Goal: Transaction & Acquisition: Purchase product/service

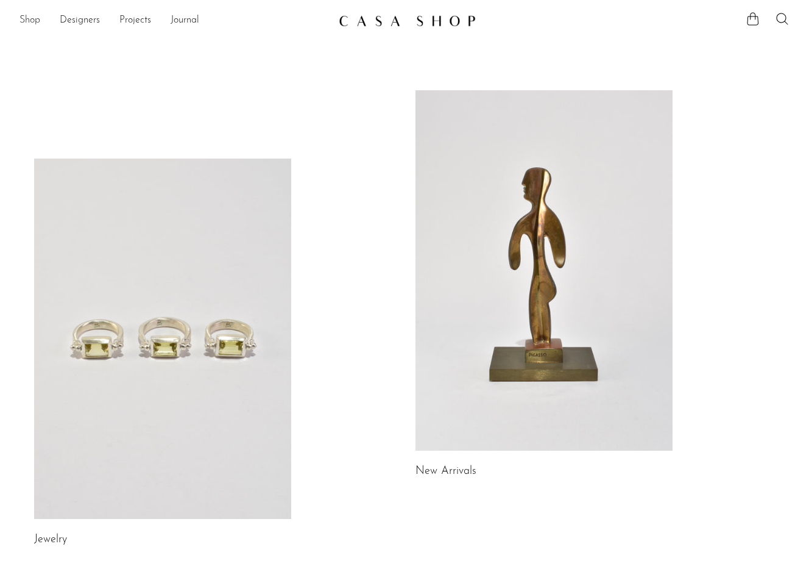
click at [31, 20] on link "Shop" at bounding box center [30, 21] width 21 height 16
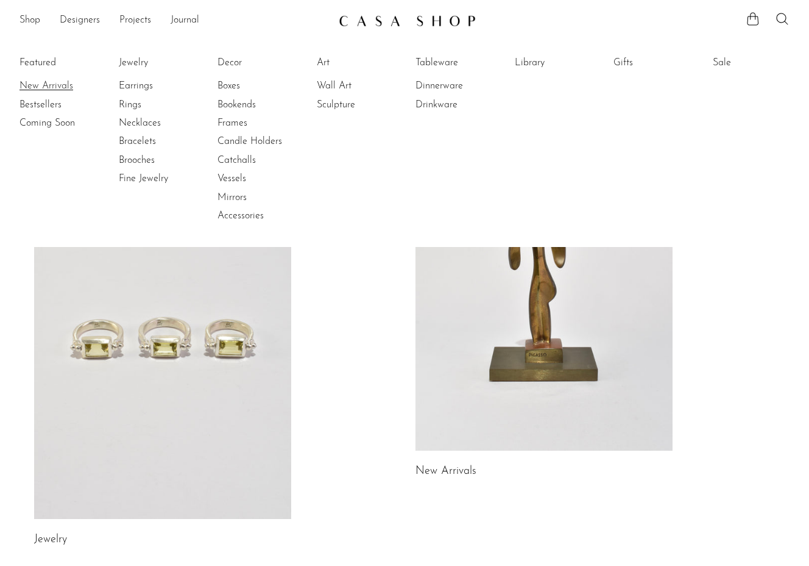
click at [43, 85] on link "New Arrivals" at bounding box center [65, 85] width 91 height 13
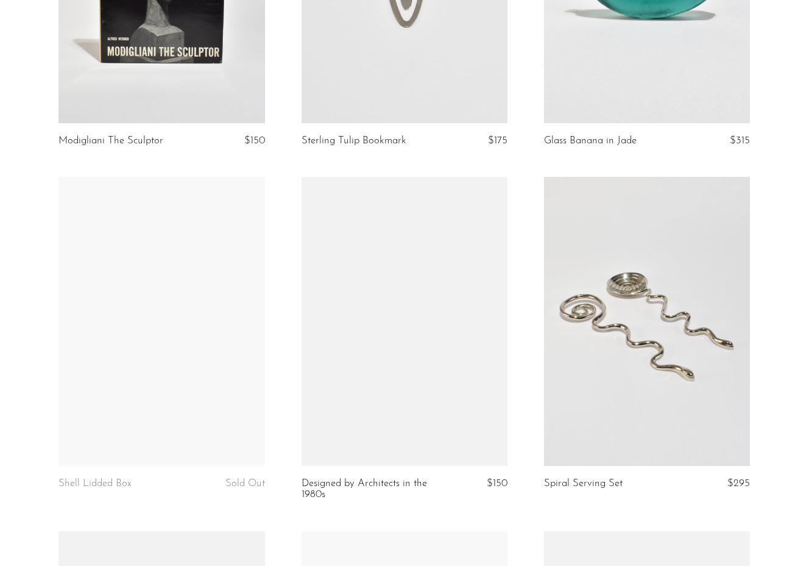
scroll to position [621, 0]
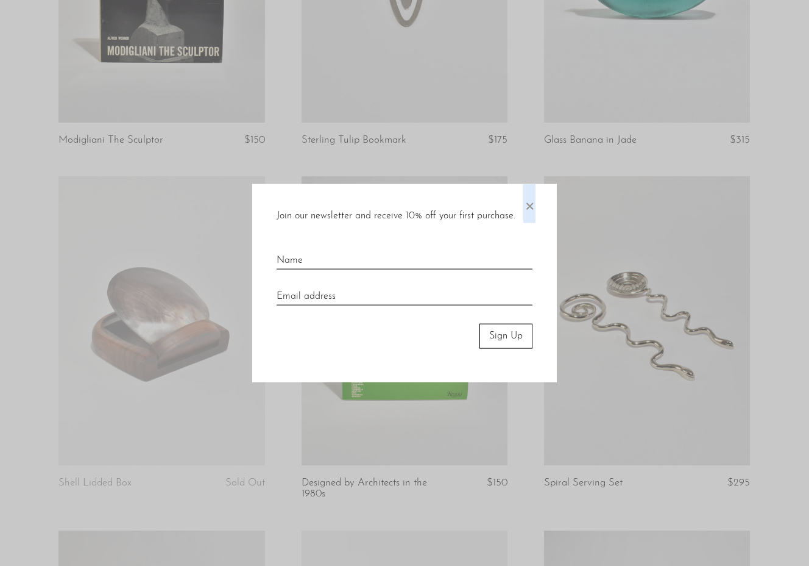
click at [530, 205] on span "×" at bounding box center [529, 203] width 12 height 39
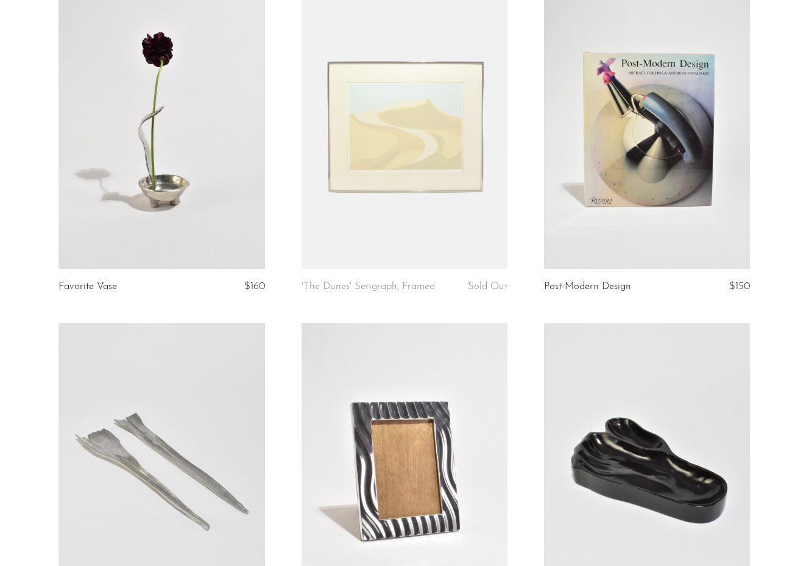
scroll to position [1170, 0]
click at [202, 146] on link at bounding box center [162, 125] width 206 height 289
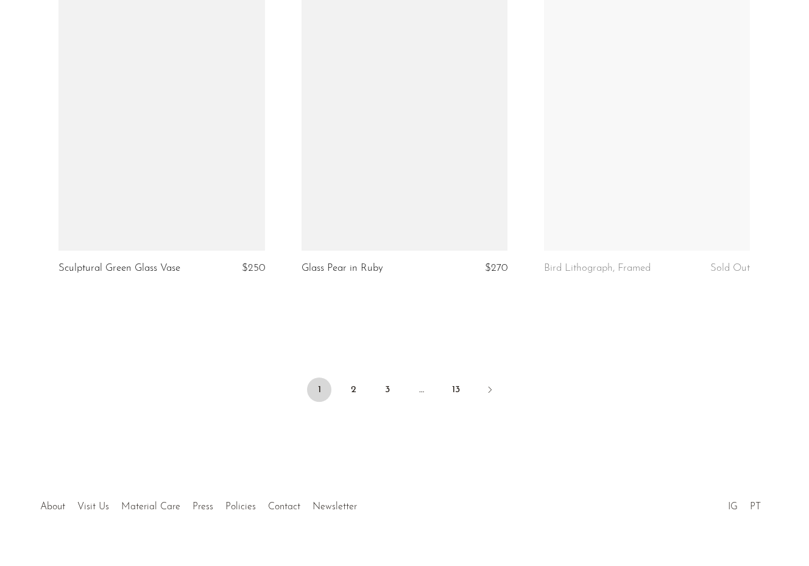
scroll to position [3940, 0]
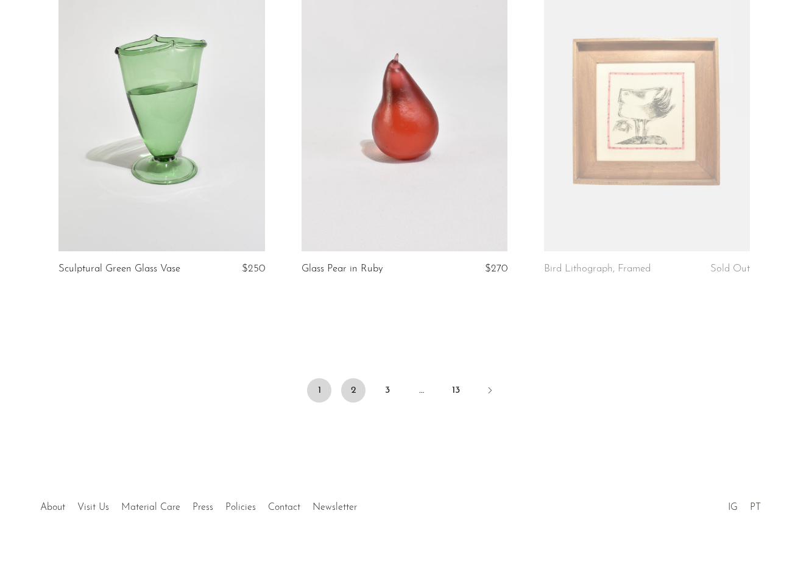
click at [352, 386] on link "2" at bounding box center [353, 390] width 24 height 24
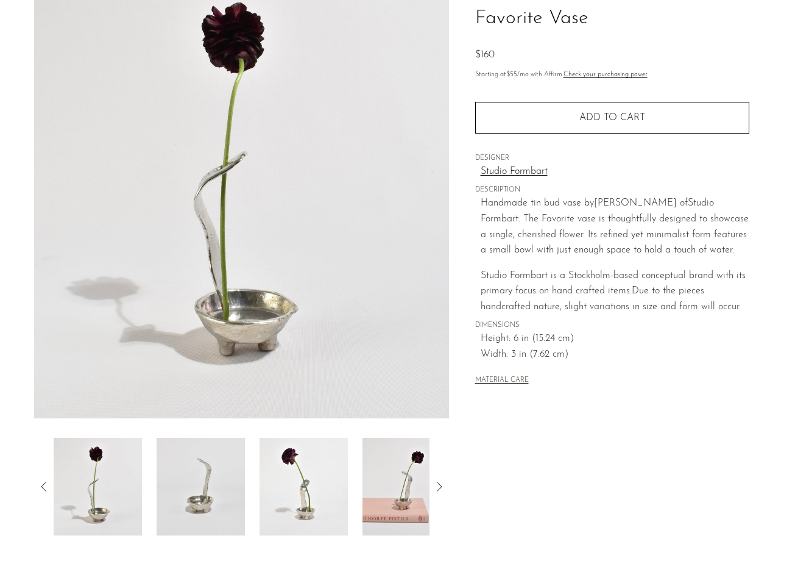
scroll to position [97, 0]
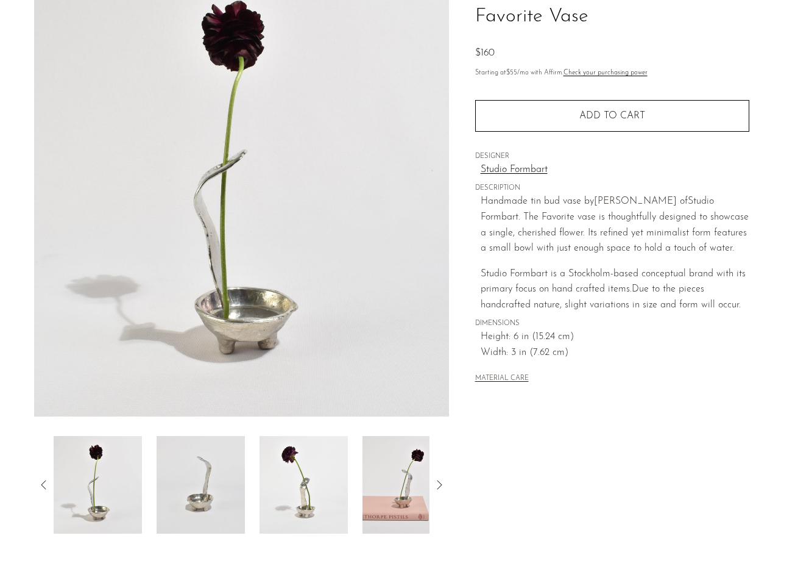
click at [82, 475] on img at bounding box center [98, 485] width 88 height 98
click at [216, 488] on img at bounding box center [201, 485] width 88 height 98
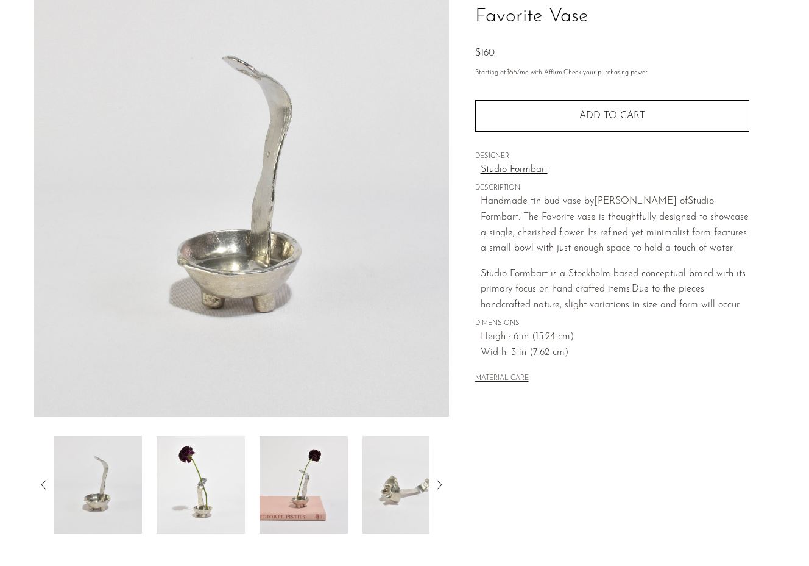
click at [231, 488] on img at bounding box center [201, 485] width 88 height 98
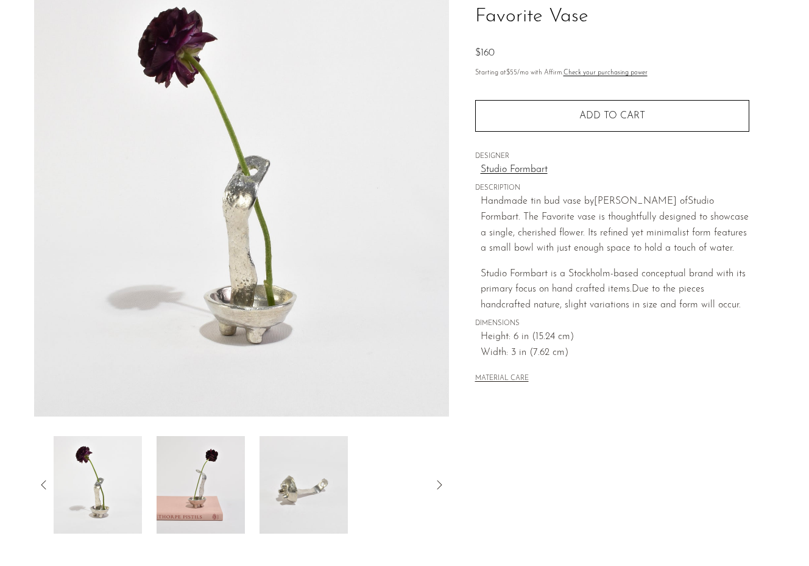
click at [327, 507] on img at bounding box center [304, 485] width 88 height 98
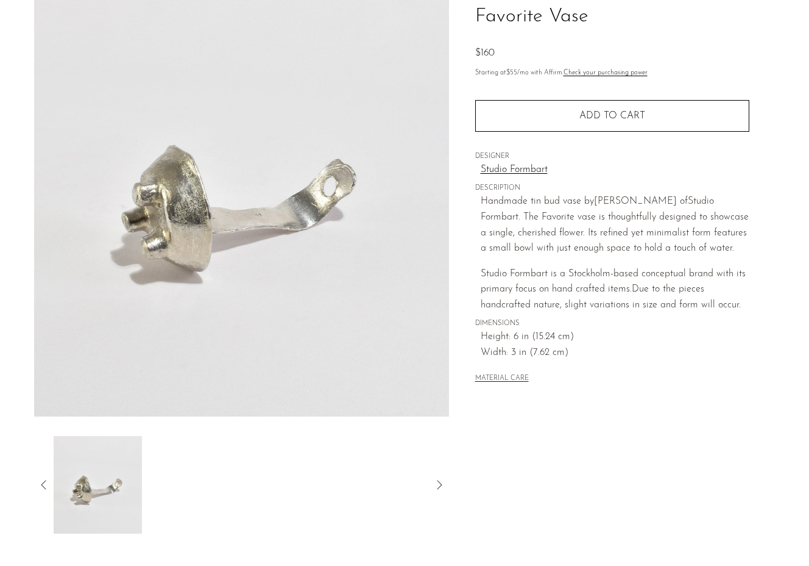
click at [39, 475] on div at bounding box center [241, 485] width 415 height 98
click at [42, 482] on icon at bounding box center [44, 484] width 15 height 15
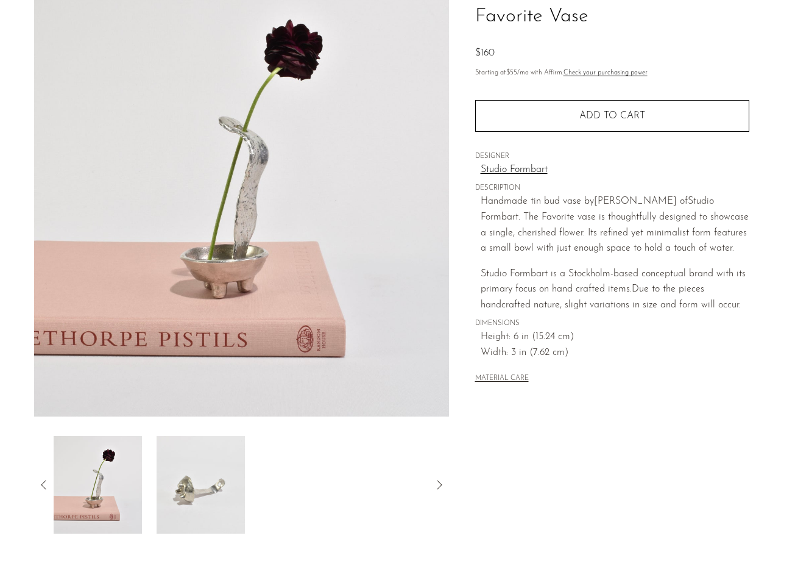
click at [43, 484] on icon at bounding box center [44, 484] width 15 height 15
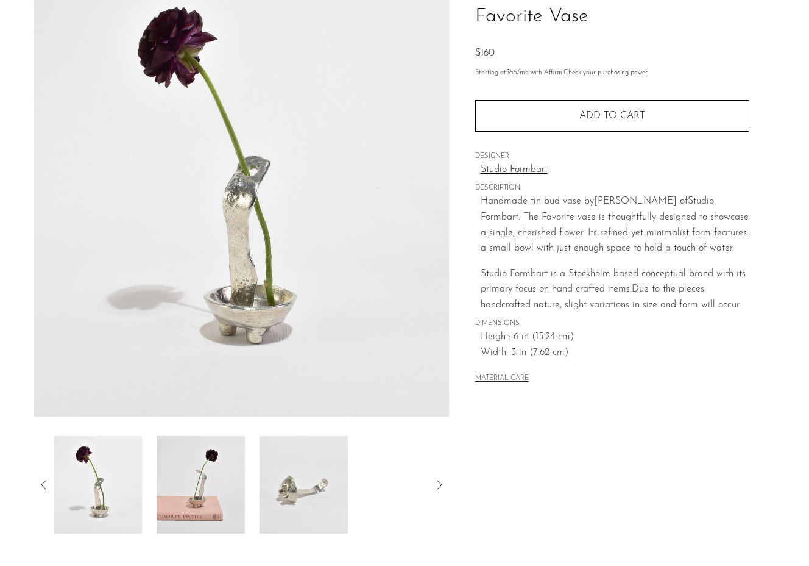
click at [43, 484] on icon at bounding box center [44, 484] width 15 height 15
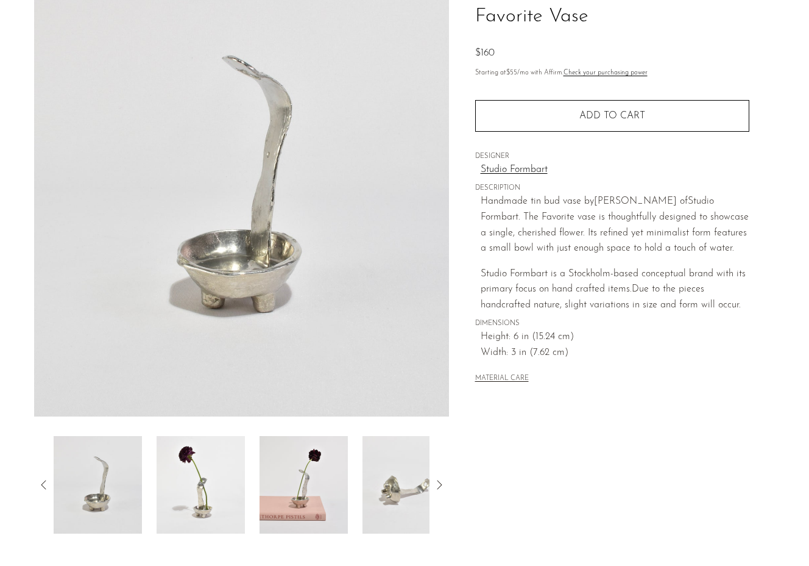
click at [43, 484] on icon at bounding box center [44, 484] width 15 height 15
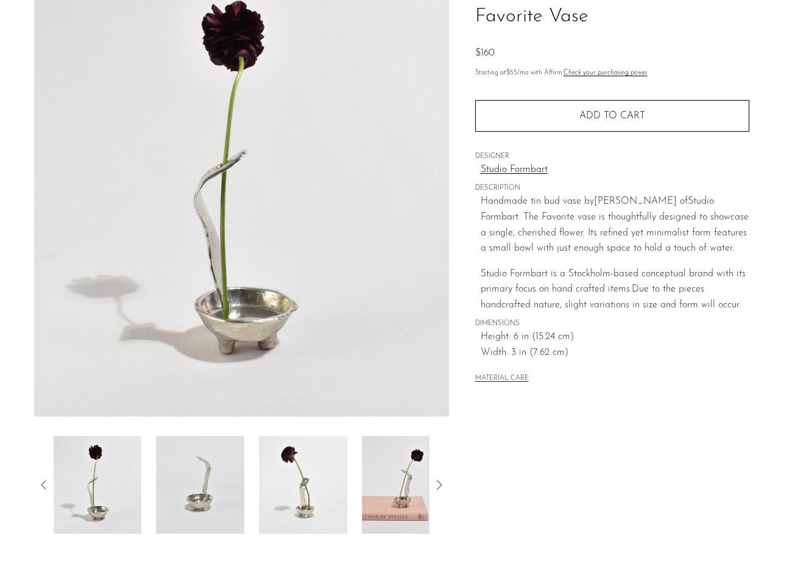
click at [43, 484] on icon at bounding box center [44, 484] width 15 height 15
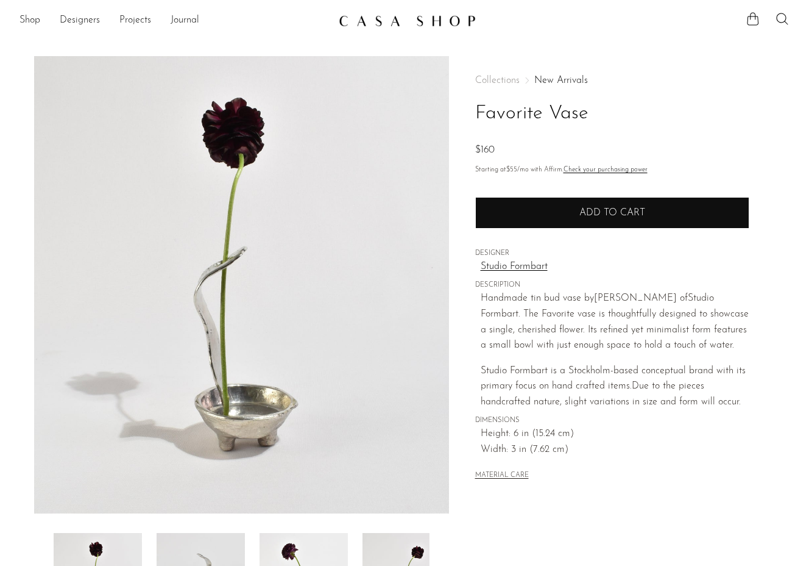
scroll to position [0, 0]
click at [620, 208] on span "Add to cart" at bounding box center [613, 213] width 66 height 10
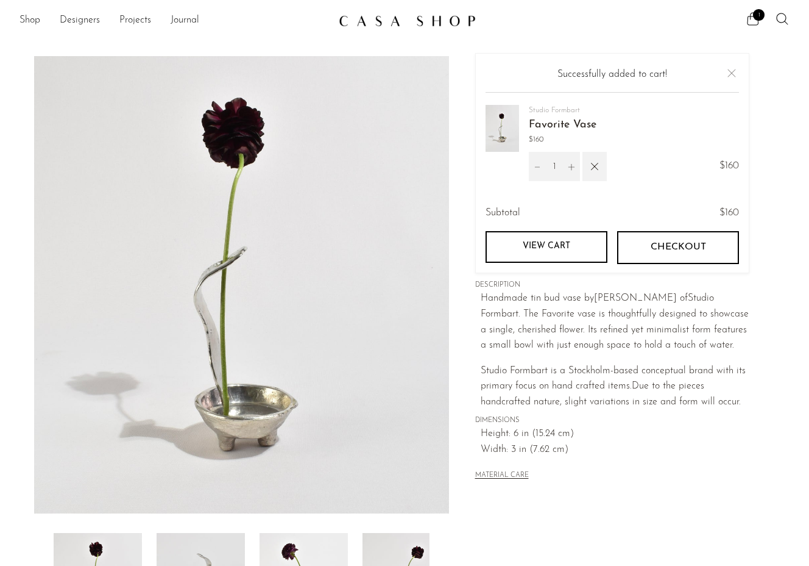
click at [137, 53] on main "Favorite Vase $160" at bounding box center [404, 353] width 809 height 642
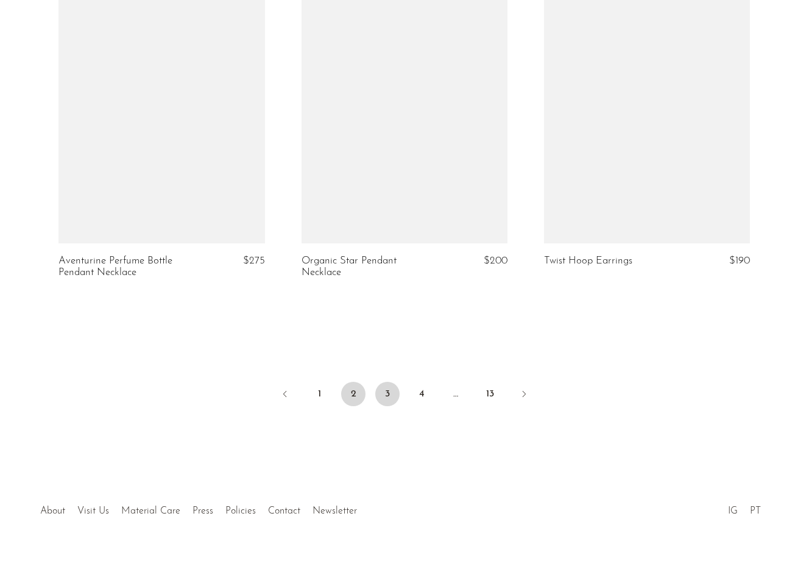
scroll to position [3981, 0]
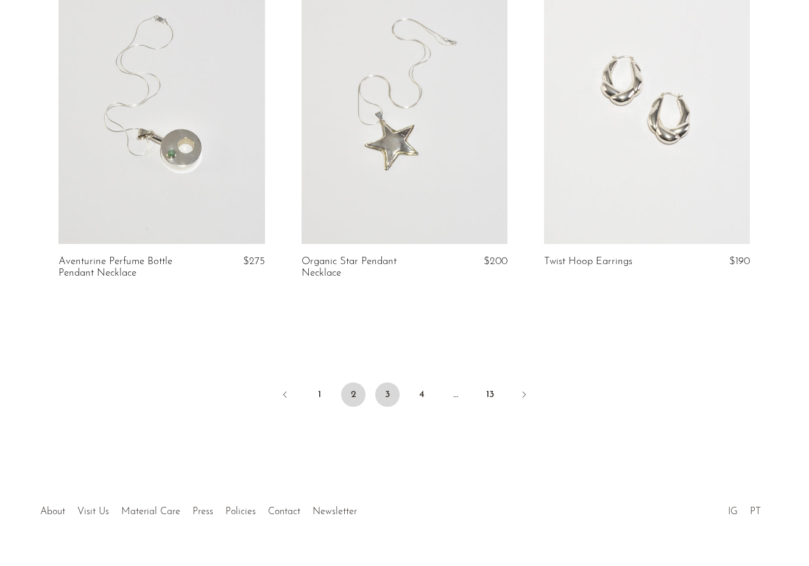
click at [387, 382] on link "3" at bounding box center [387, 394] width 24 height 24
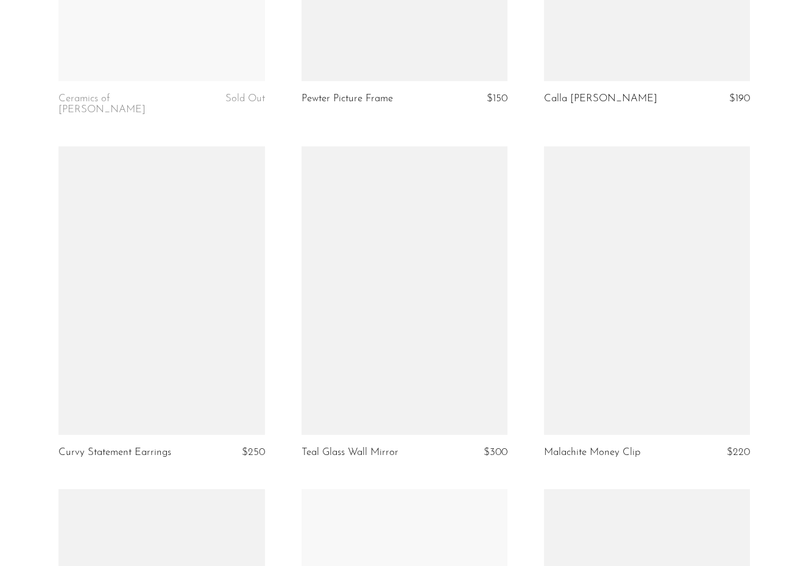
scroll to position [2757, 0]
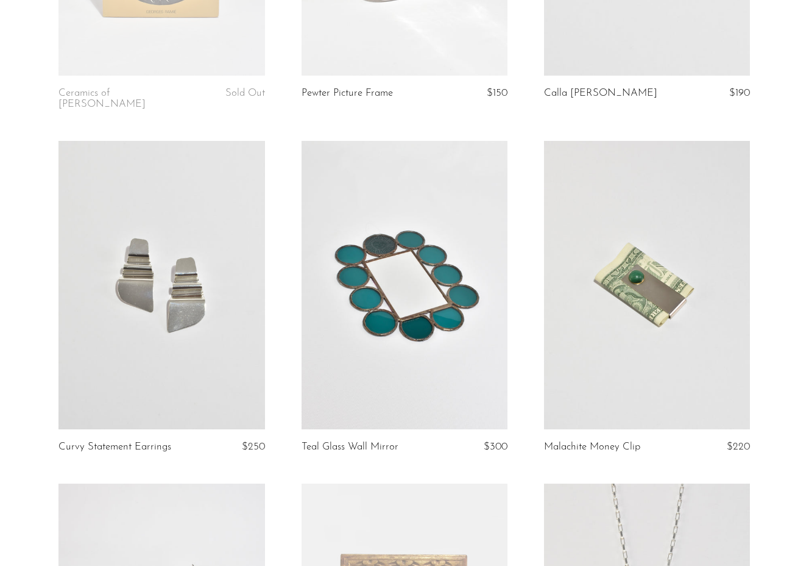
click at [406, 315] on link at bounding box center [405, 285] width 206 height 289
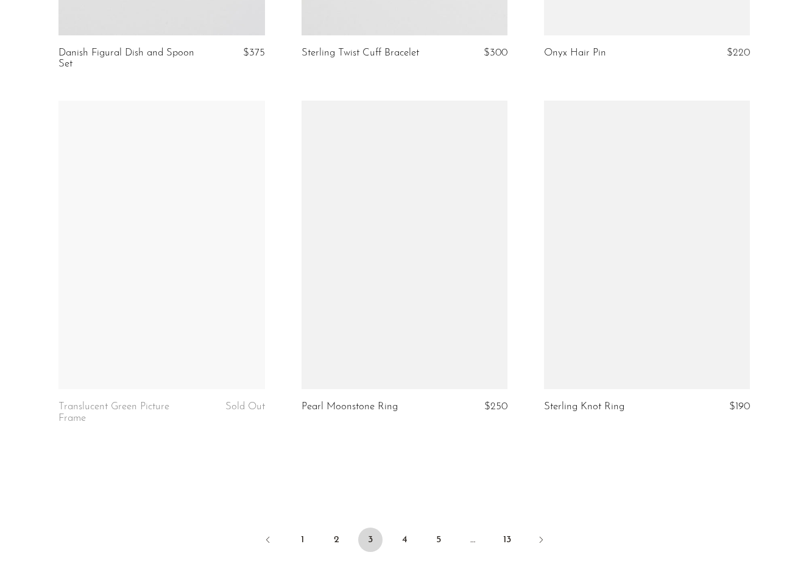
scroll to position [3837, 0]
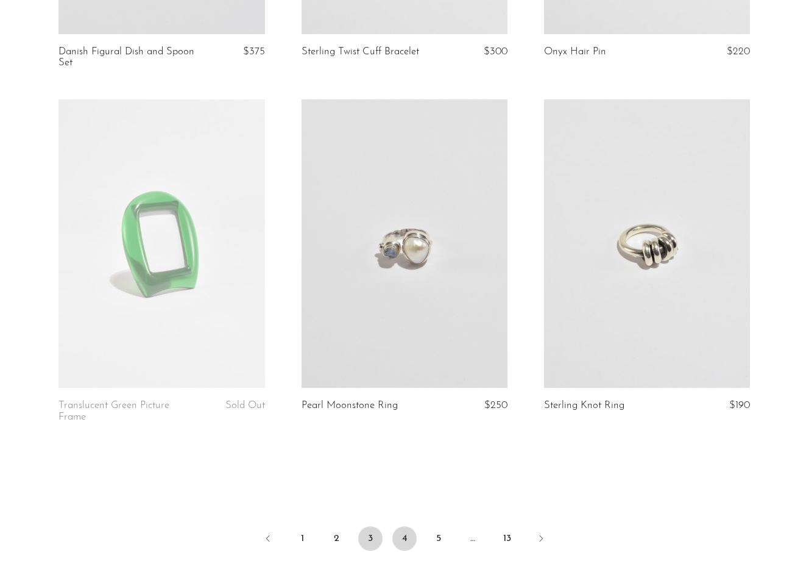
click at [404, 526] on link "4" at bounding box center [404, 538] width 24 height 24
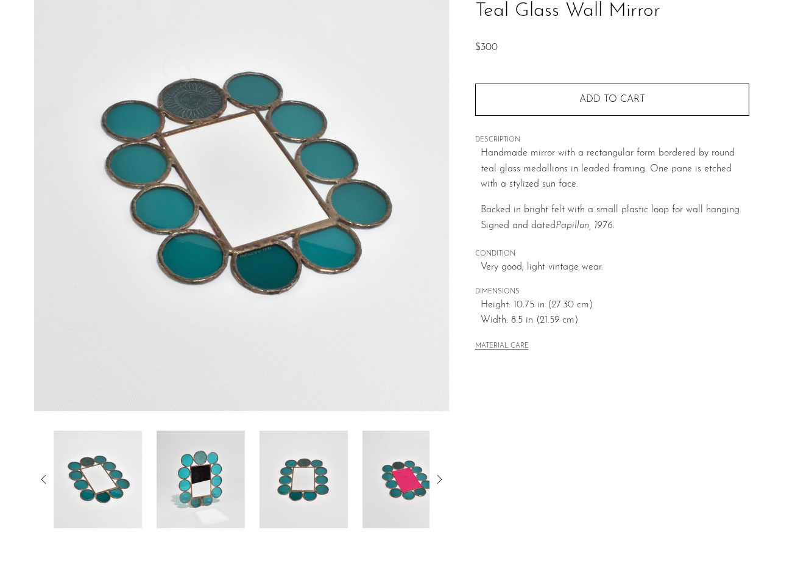
scroll to position [110, 0]
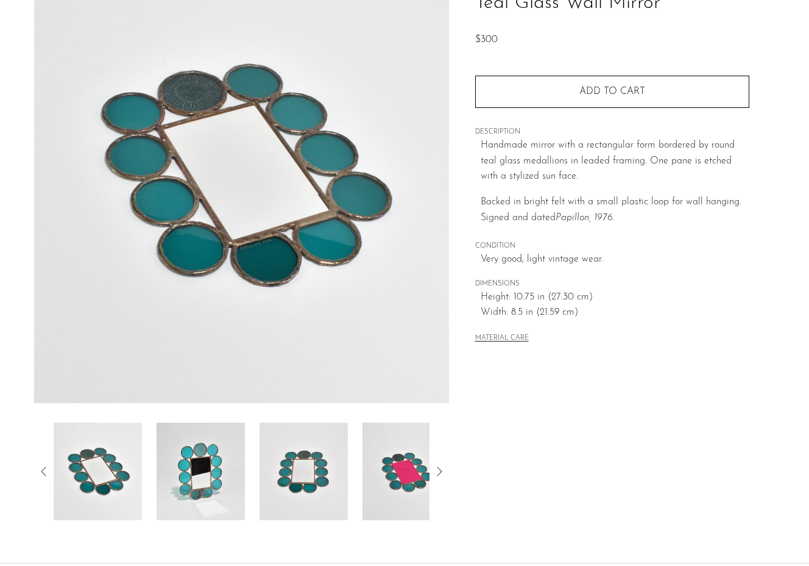
click at [205, 446] on img at bounding box center [201, 471] width 88 height 98
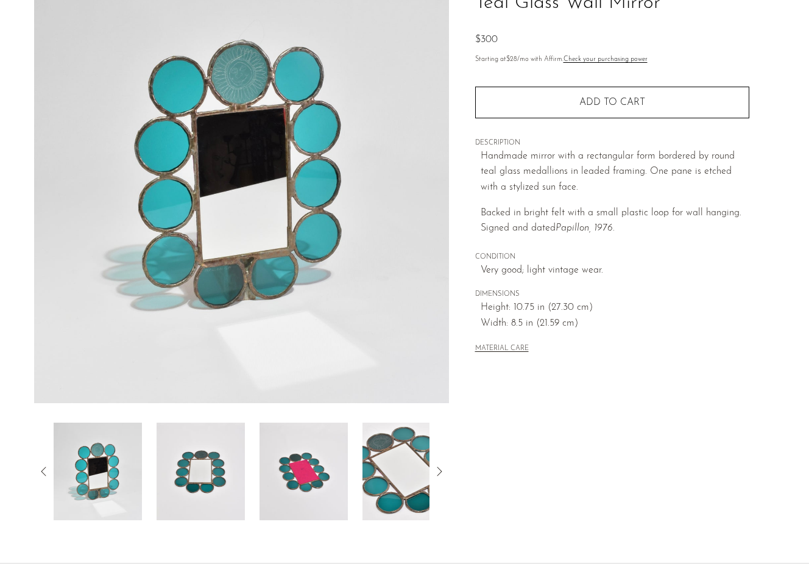
click at [290, 458] on img at bounding box center [304, 471] width 88 height 98
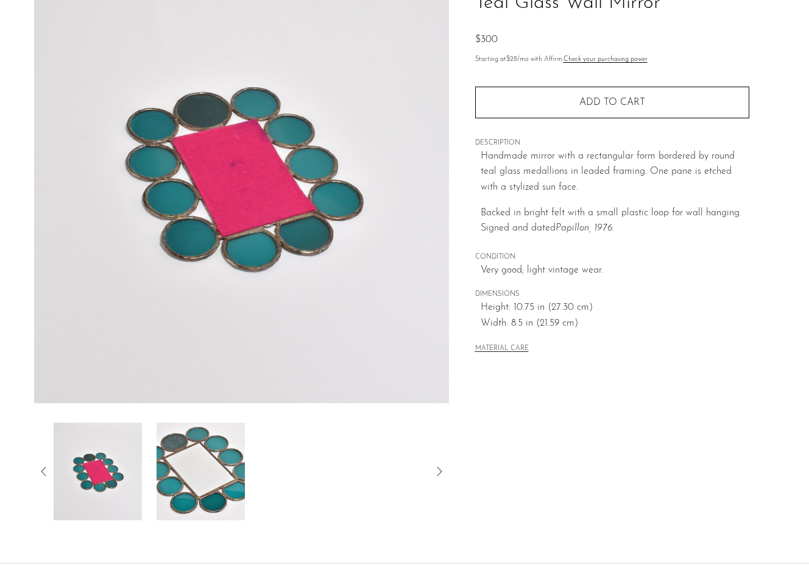
click at [204, 456] on img at bounding box center [201, 471] width 88 height 98
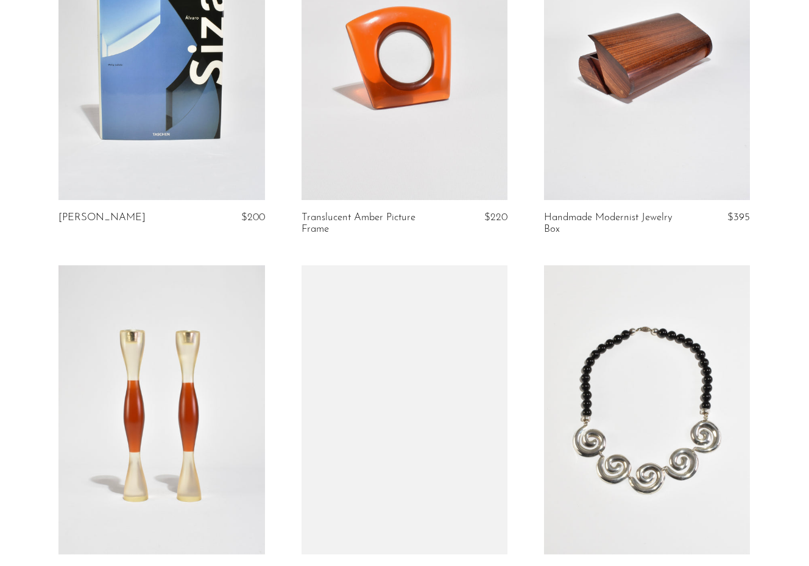
scroll to position [2645, 0]
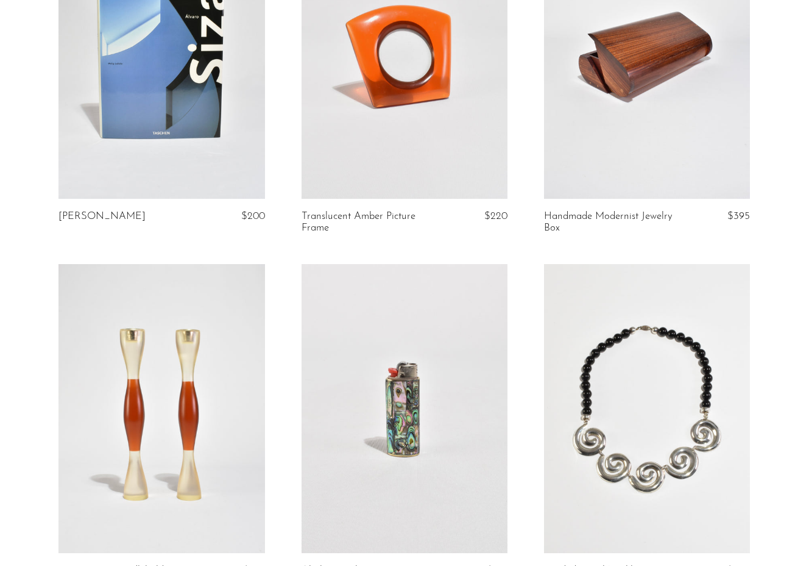
click at [415, 147] on link at bounding box center [405, 54] width 206 height 289
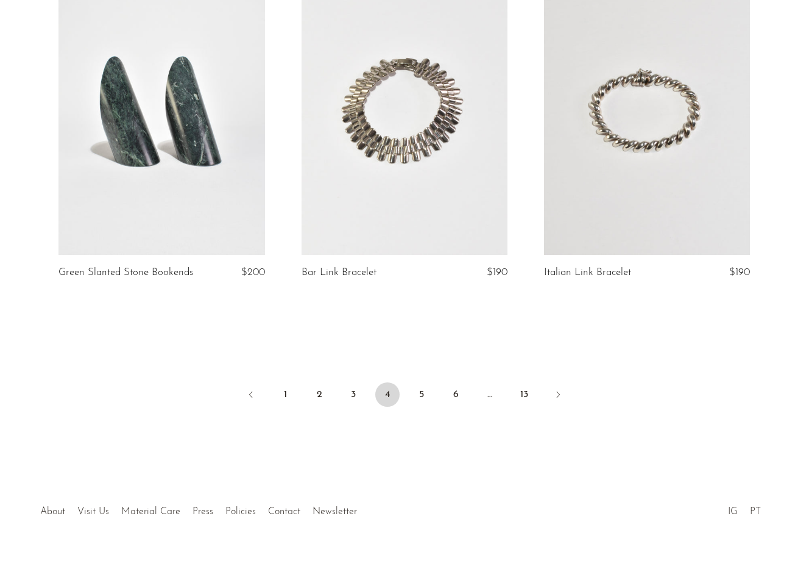
scroll to position [3992, 0]
click at [424, 383] on link "5" at bounding box center [422, 395] width 24 height 24
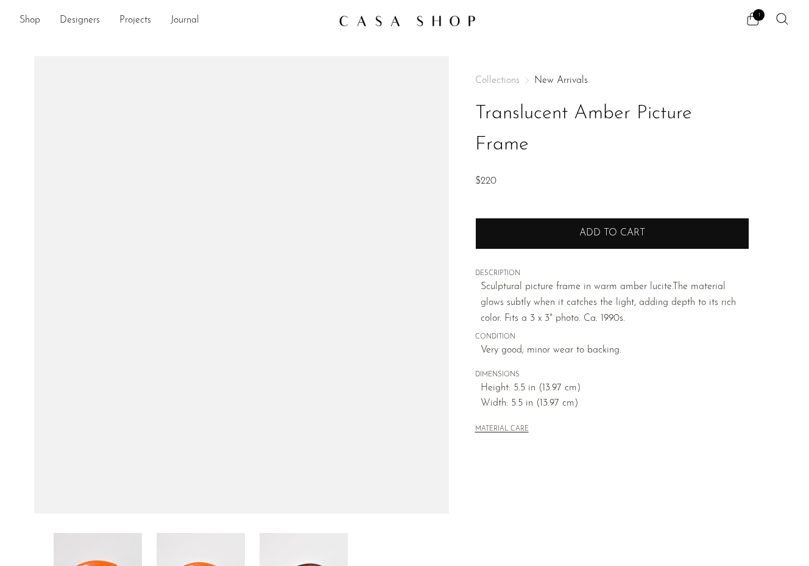
click at [594, 235] on span "Add to cart" at bounding box center [613, 233] width 66 height 10
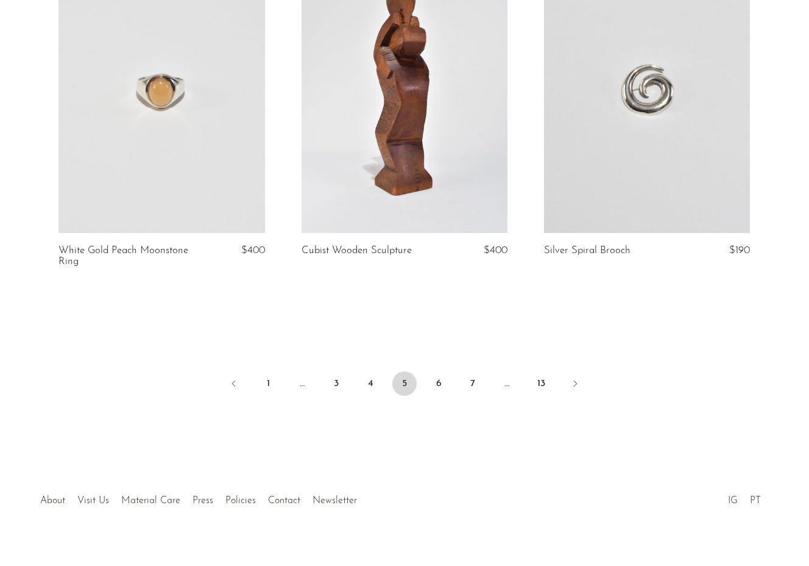
scroll to position [4003, 0]
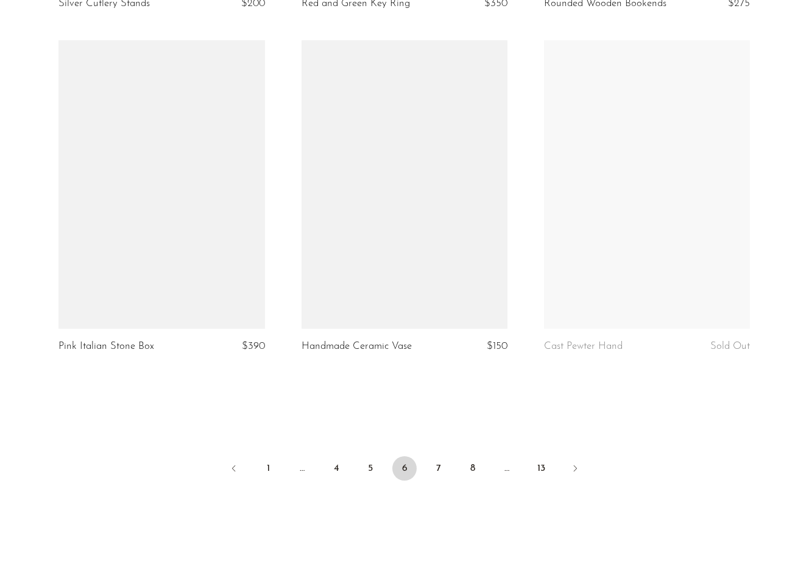
scroll to position [3900, 0]
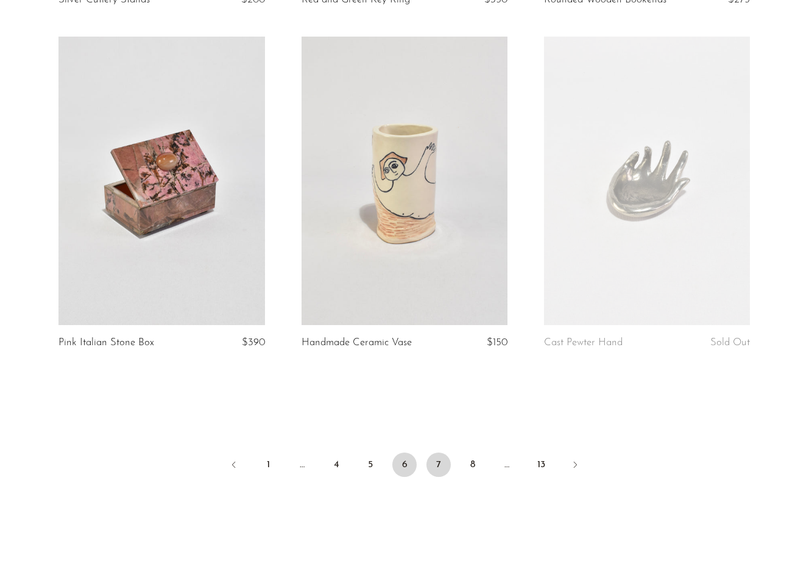
click at [442, 461] on link "7" at bounding box center [439, 464] width 24 height 24
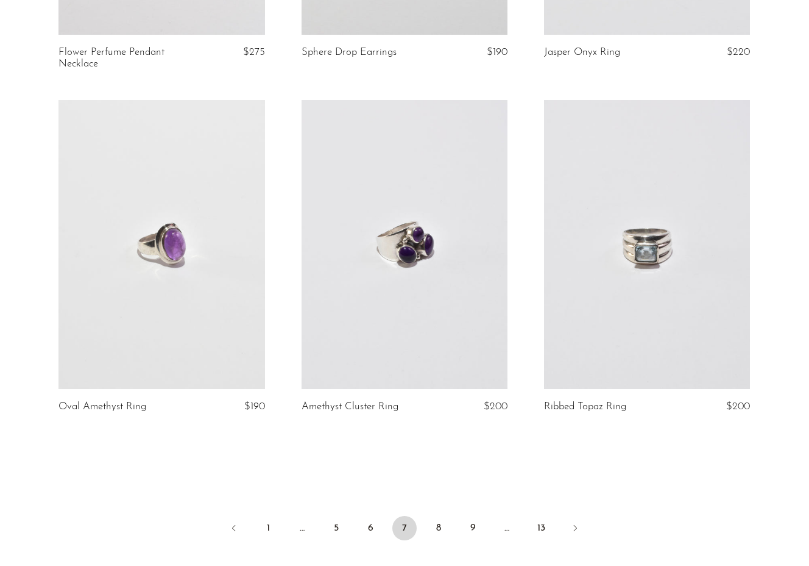
scroll to position [3839, 0]
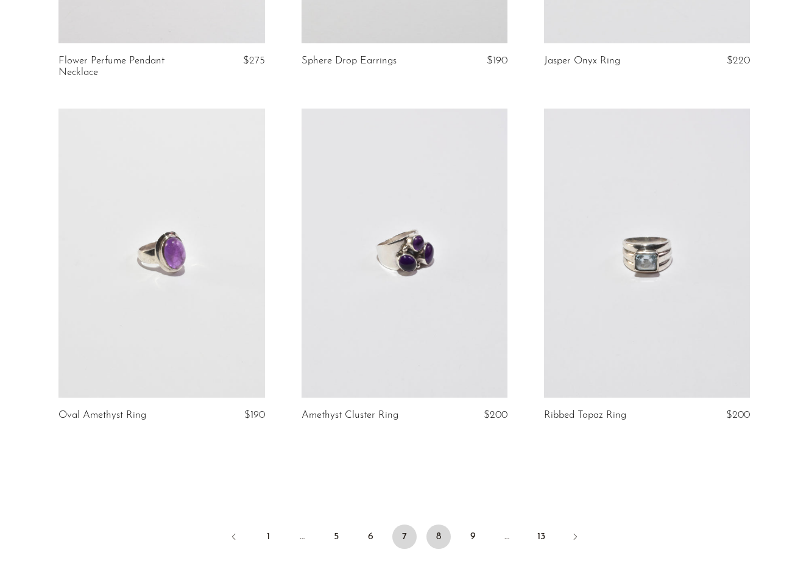
click at [434, 524] on link "8" at bounding box center [439, 536] width 24 height 24
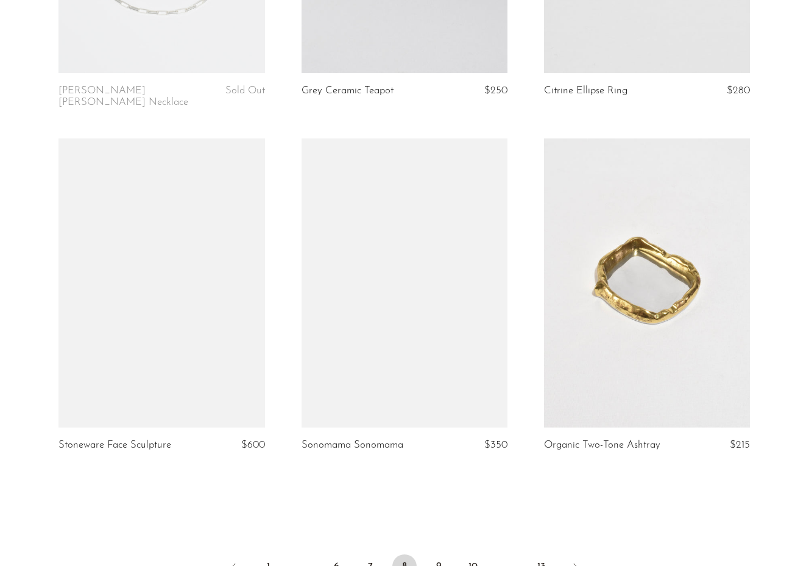
scroll to position [3789, 0]
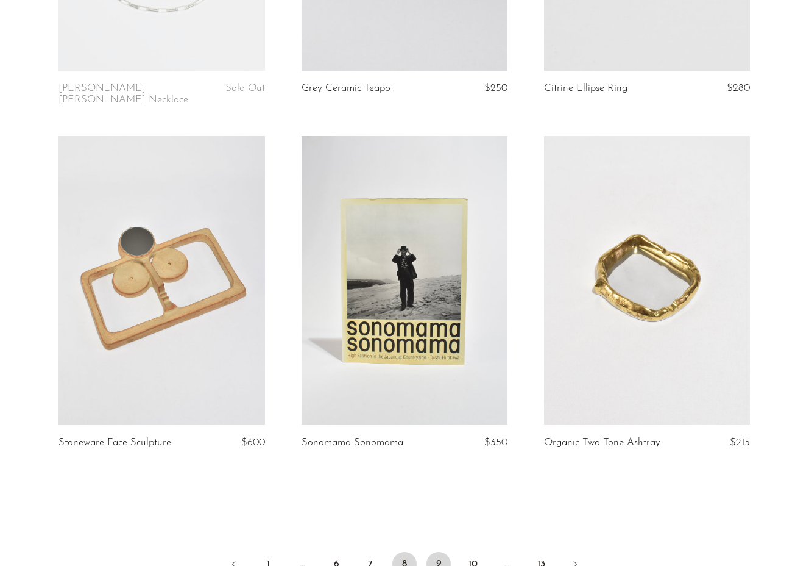
click at [447, 551] on link "9" at bounding box center [439, 563] width 24 height 24
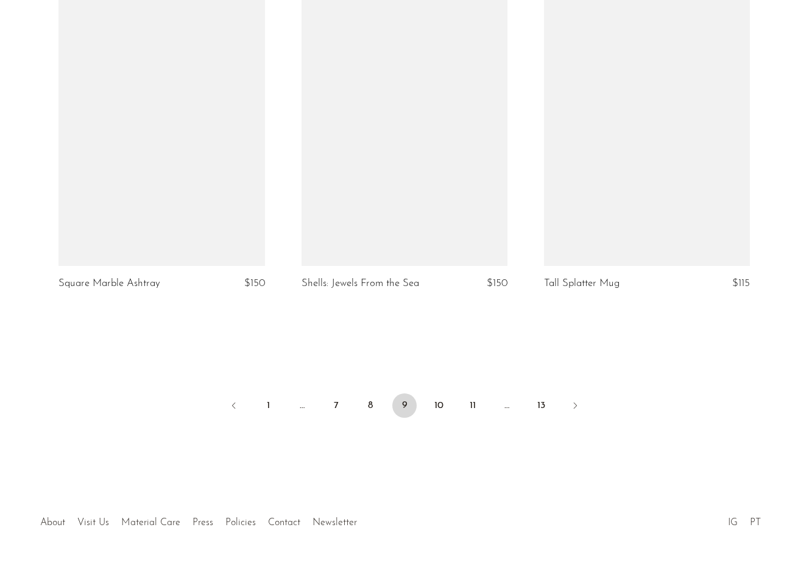
scroll to position [3935, 0]
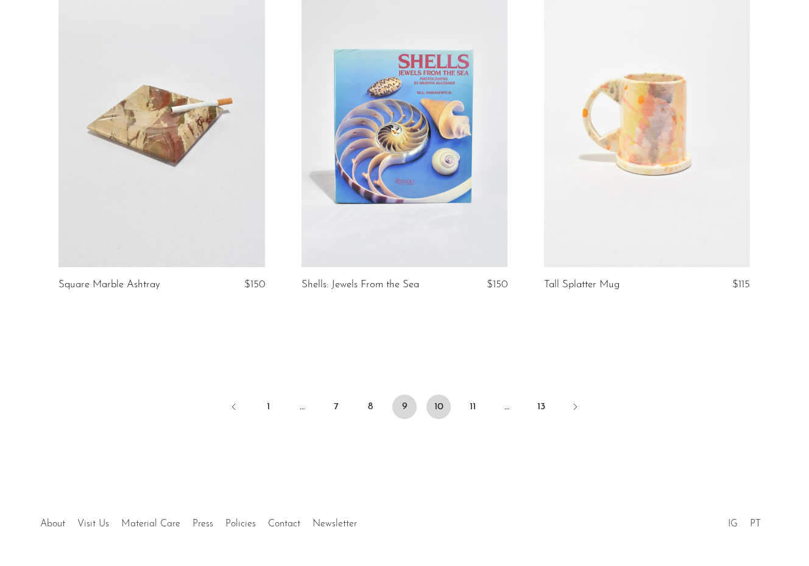
click at [443, 399] on link "10" at bounding box center [439, 406] width 24 height 24
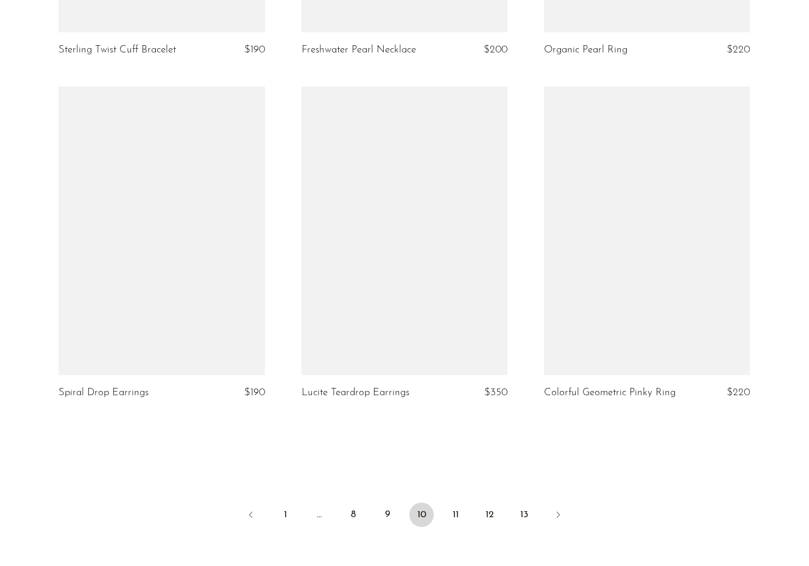
scroll to position [3851, 0]
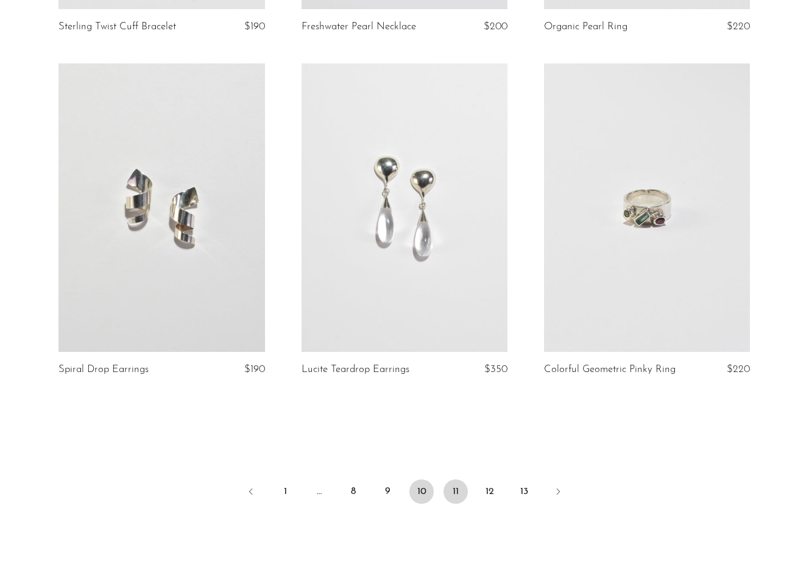
click at [455, 491] on link "11" at bounding box center [456, 491] width 24 height 24
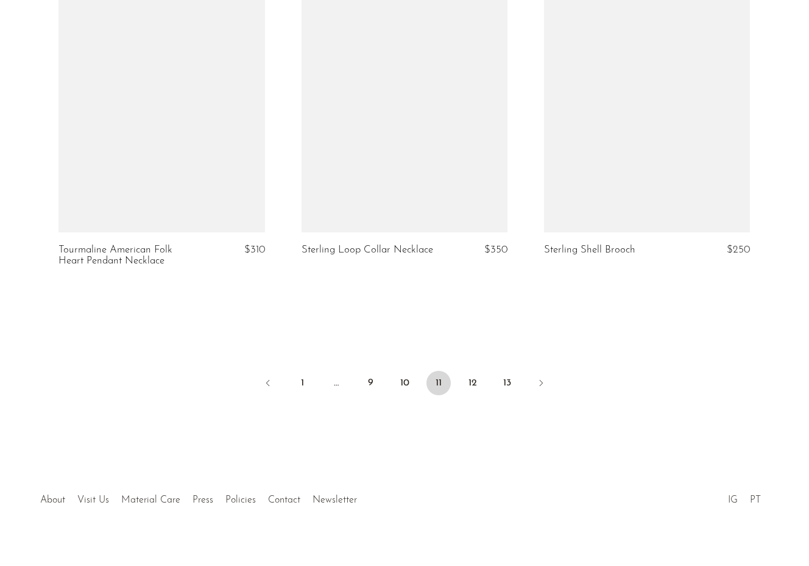
scroll to position [3981, 0]
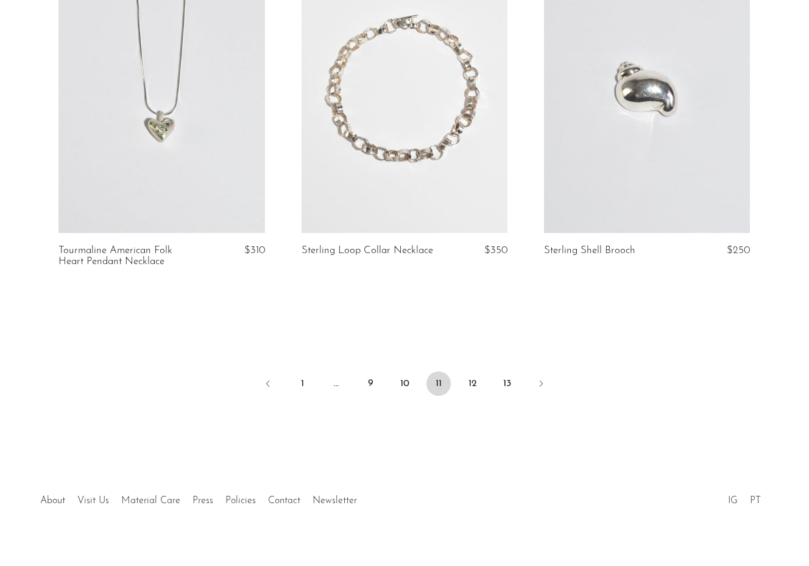
click at [452, 366] on ul "1 … 9 10 11 12 13" at bounding box center [405, 384] width 780 height 37
click at [467, 371] on link "12" at bounding box center [473, 383] width 24 height 24
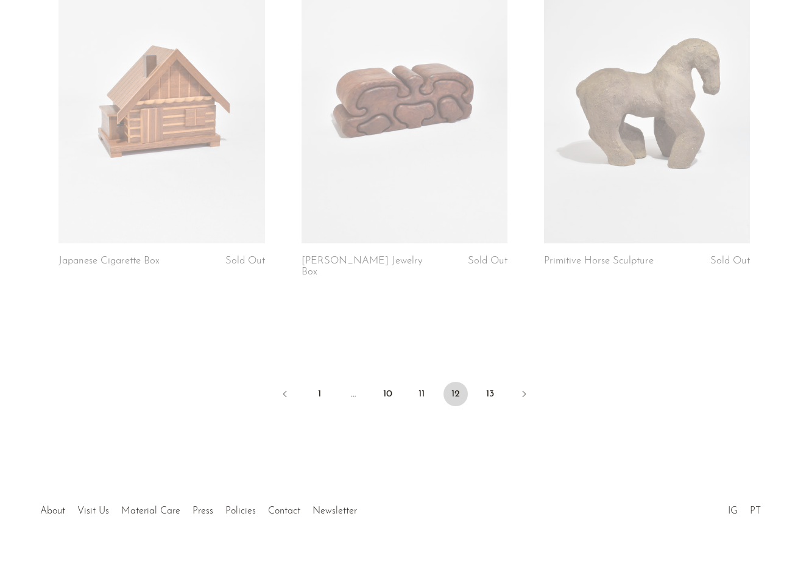
scroll to position [3970, 0]
click at [491, 382] on link "13" at bounding box center [490, 394] width 24 height 24
